Goal: Information Seeking & Learning: Learn about a topic

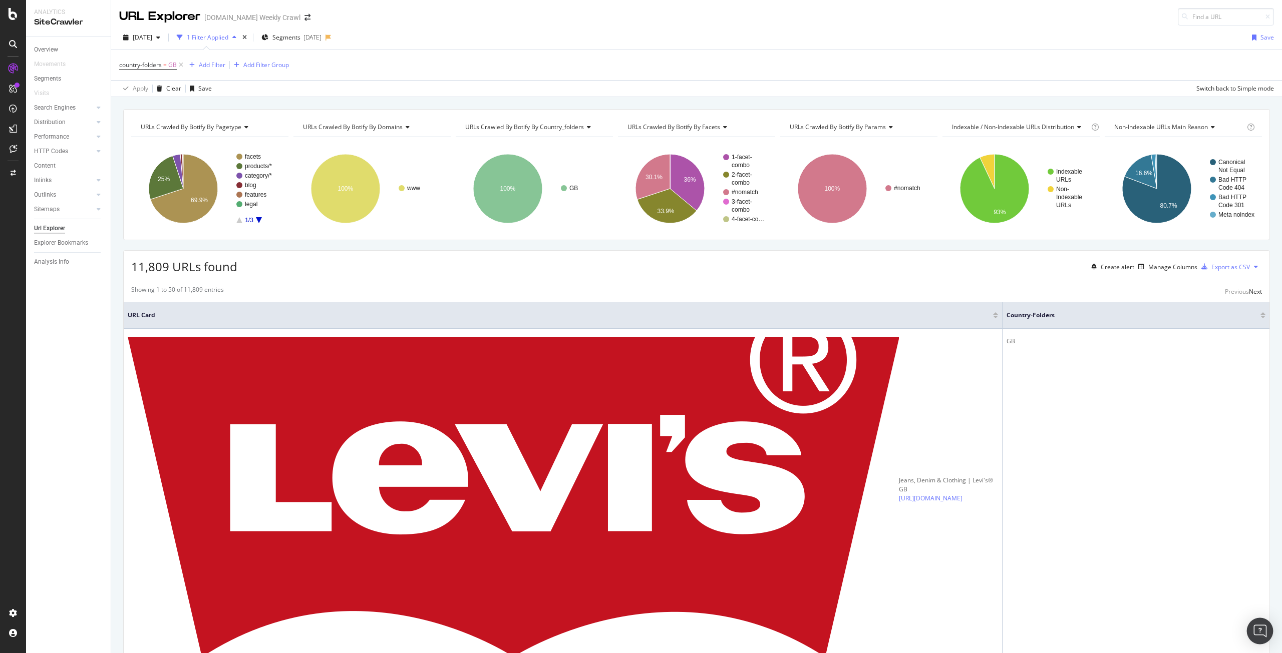
click at [1252, 630] on div "Open Intercom Messenger" at bounding box center [1260, 631] width 27 height 27
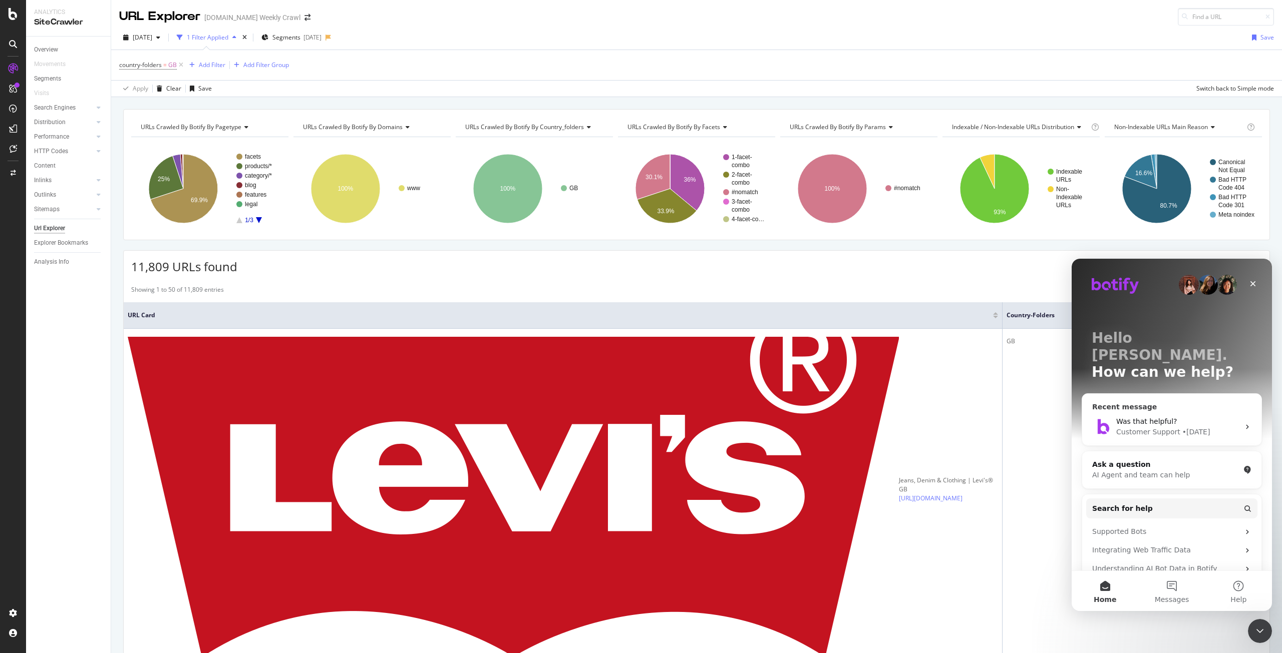
click at [1205, 427] on div "Customer Support • [DATE]" at bounding box center [1177, 432] width 123 height 11
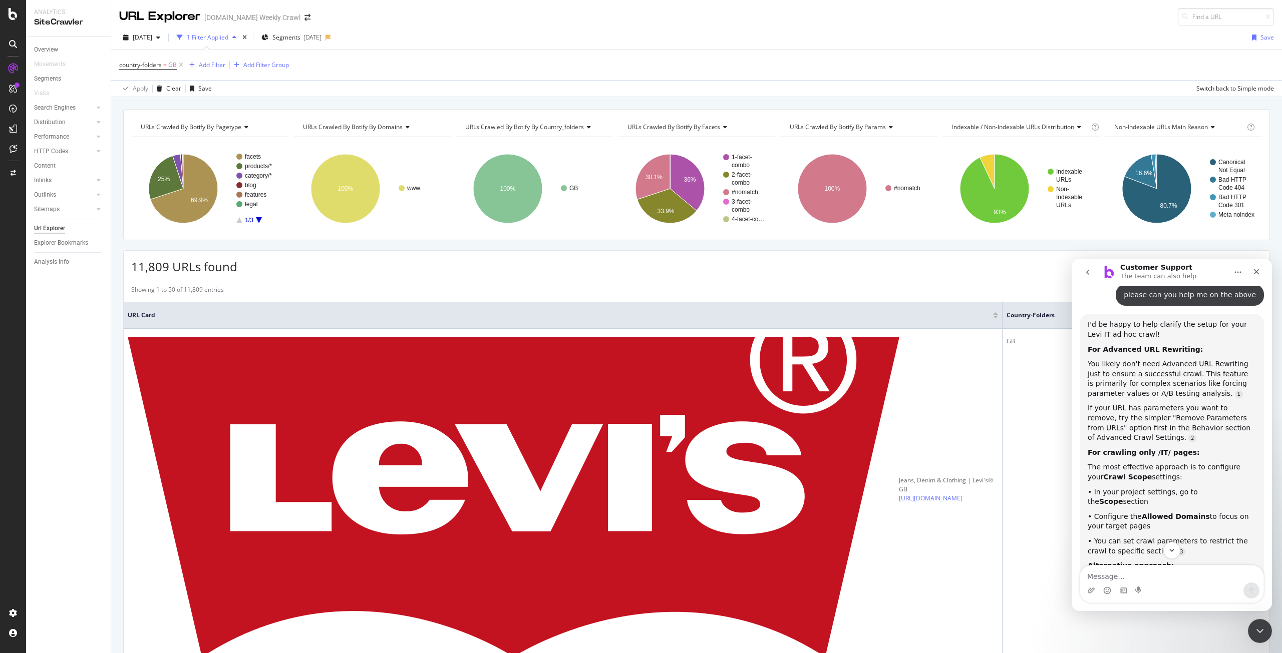
scroll to position [672, 0]
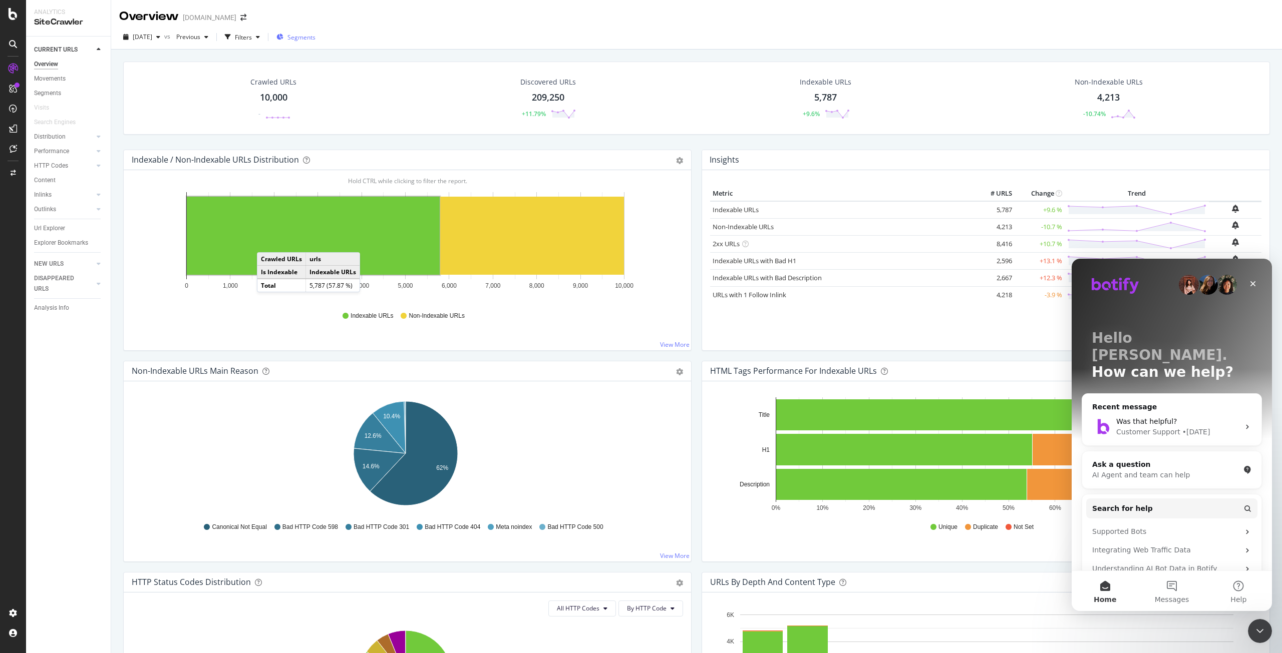
click at [315, 42] on div "Segments" at bounding box center [295, 37] width 39 height 15
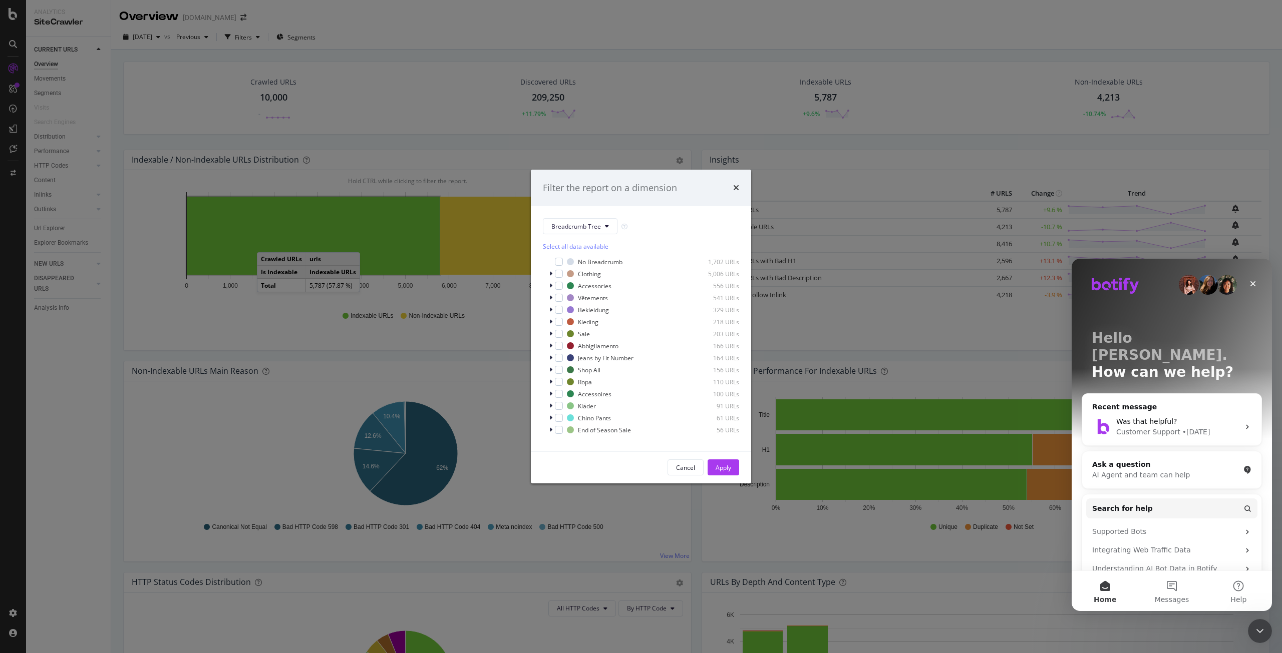
click at [400, 89] on div "Filter the report on a dimension Breadcrumb Tree Select all data available No B…" at bounding box center [641, 326] width 1282 height 653
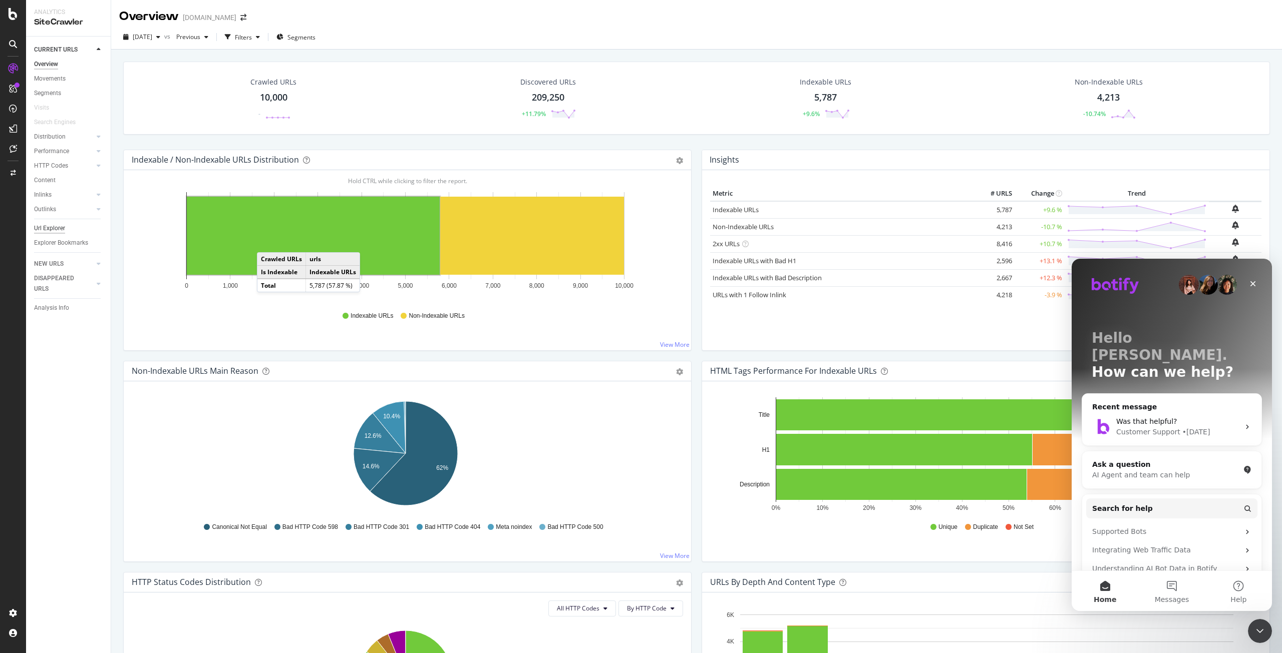
click at [60, 226] on div "Url Explorer" at bounding box center [49, 228] width 31 height 11
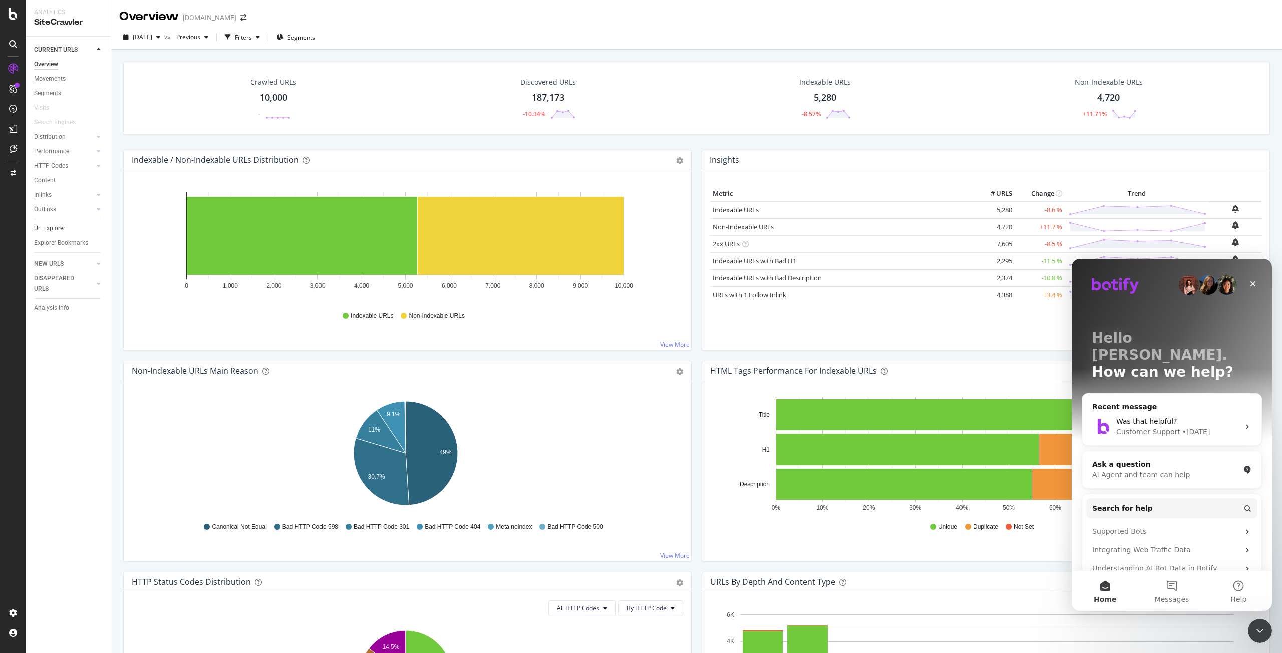
click at [67, 228] on link "Url Explorer" at bounding box center [69, 228] width 70 height 11
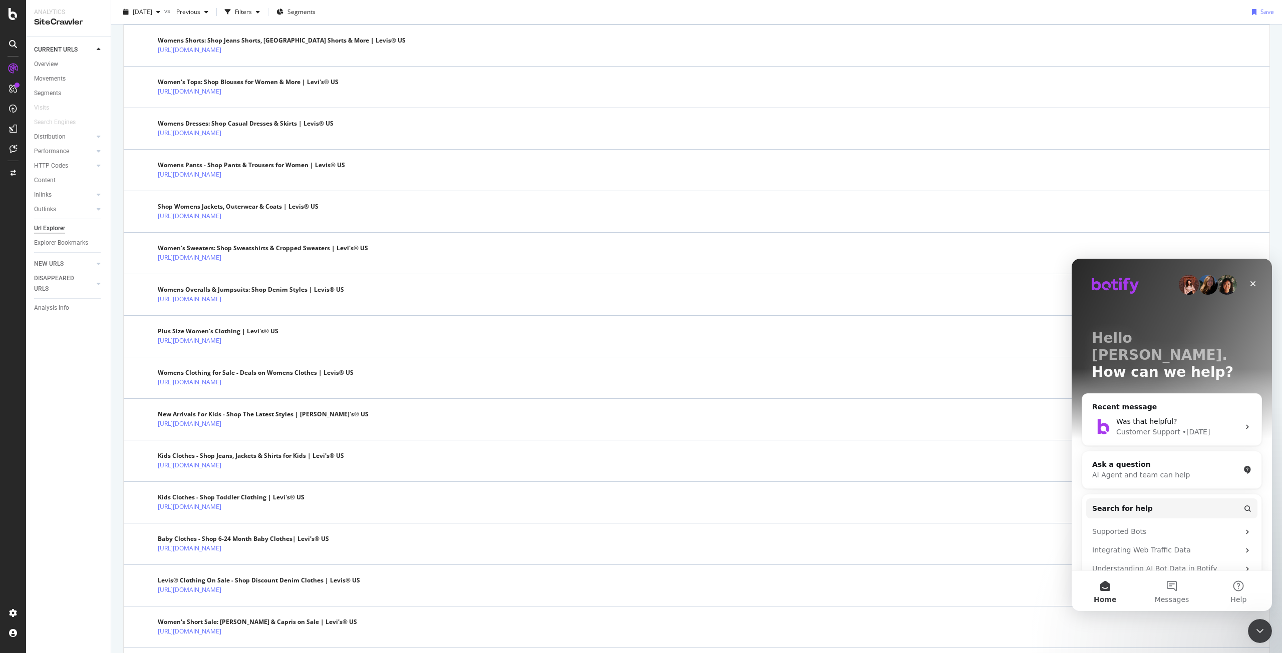
scroll to position [1170, 0]
